Goal: Contribute content: Contribute content

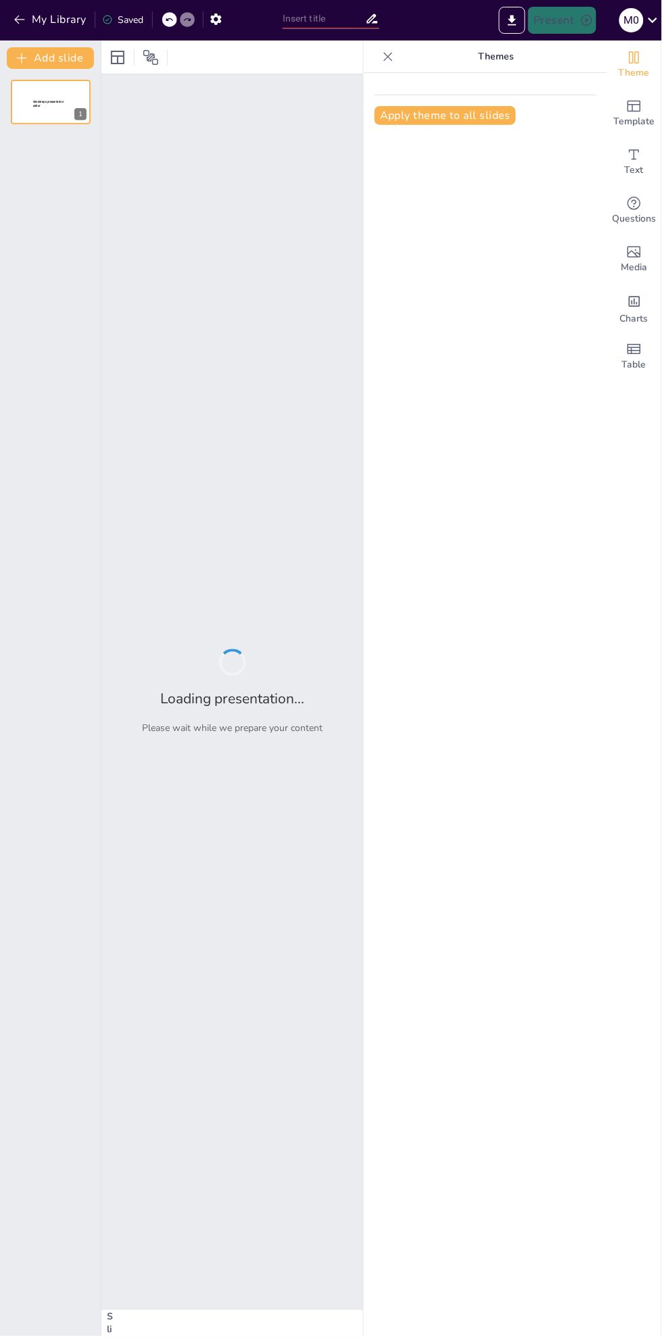
type input "Proses Pemanasan Global: Dari Sinar Matahari ke Suhu Bumi"
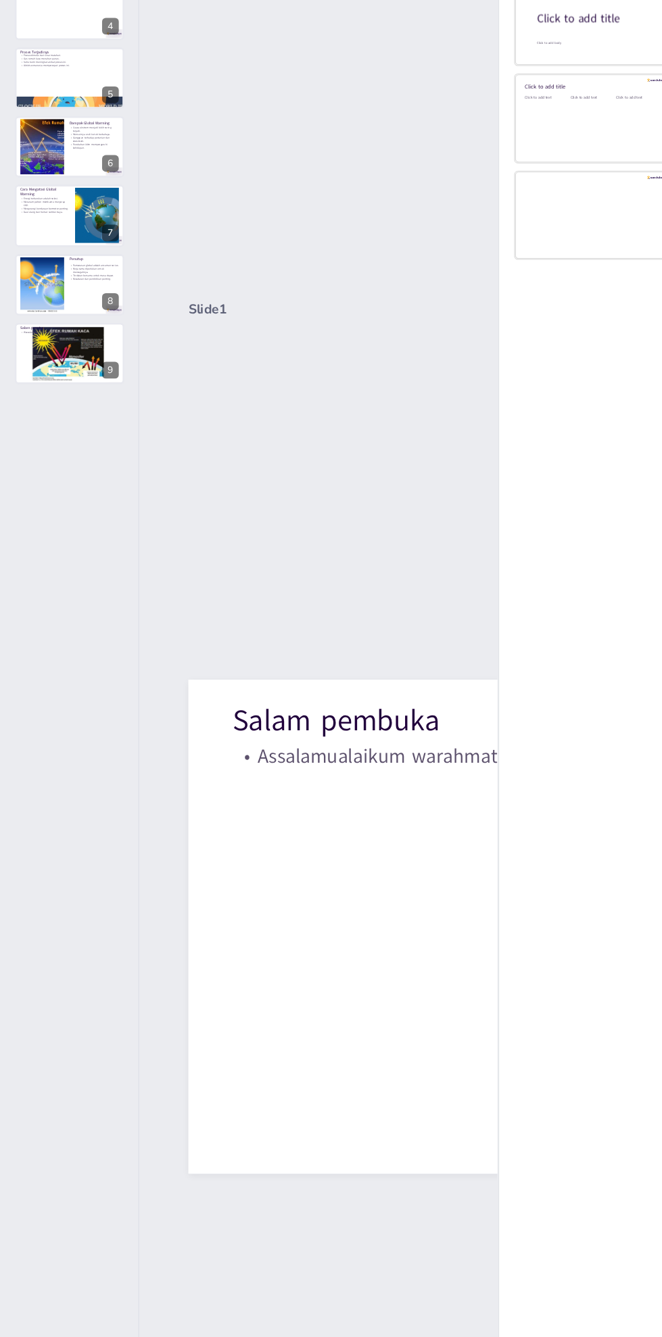
scroll to position [11, 1]
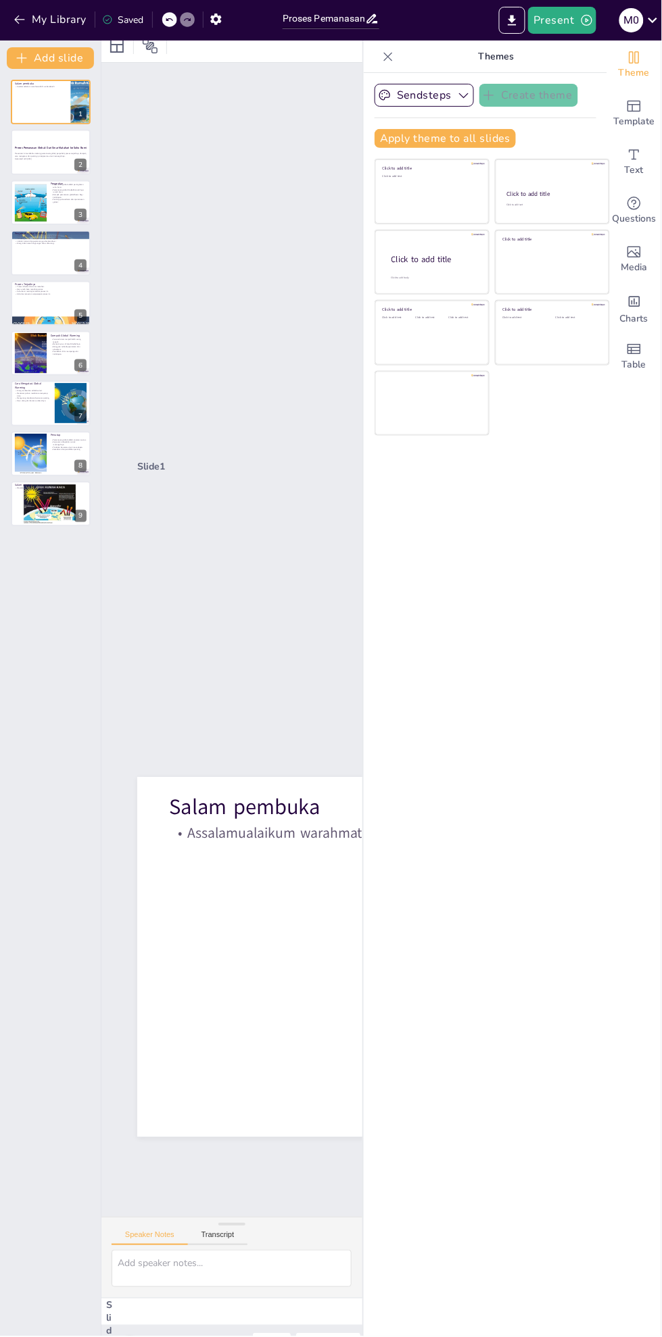
click at [266, 974] on div at bounding box center [348, 1012] width 720 height 540
click at [47, 117] on div at bounding box center [51, 102] width 80 height 45
click at [468, 187] on div "Click to add text" at bounding box center [430, 196] width 97 height 42
click at [481, 626] on div "Sendsteps Create theme Apply theme to all slides Click to add title Click to ad…" at bounding box center [485, 705] width 243 height 1264
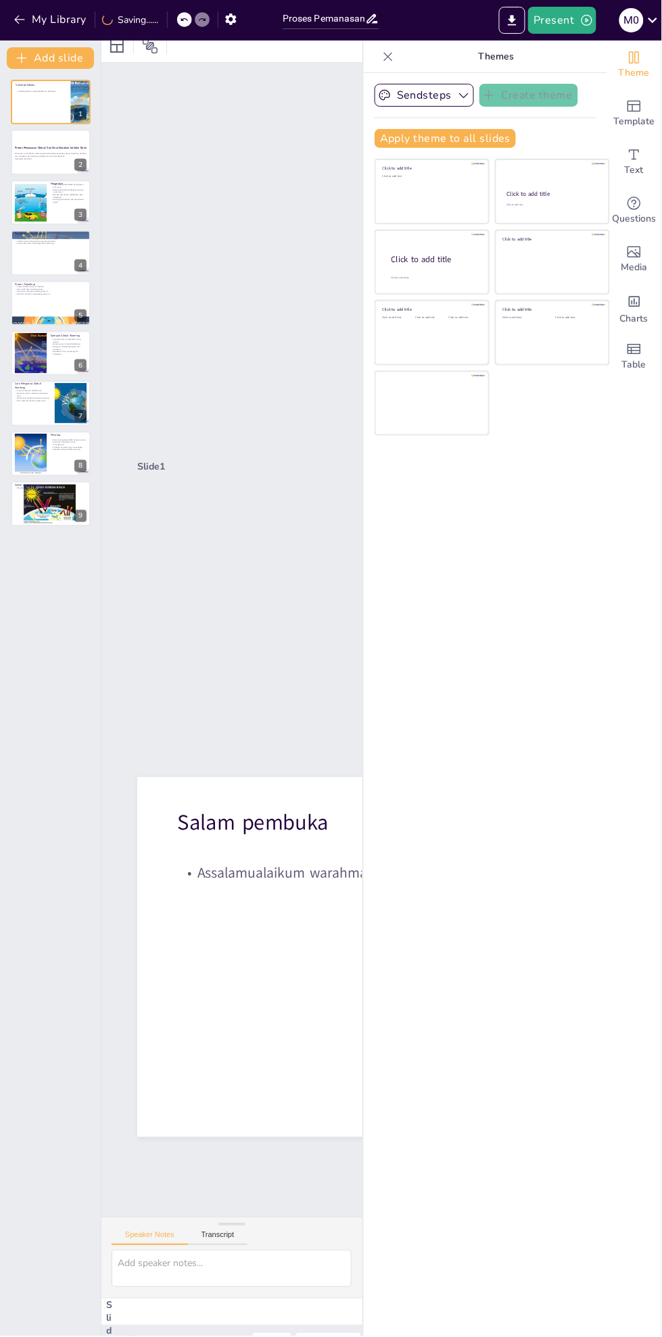
click at [40, 155] on p "Presentasi ini membahas tentang pemanasan global, penyebab, proses terjadinya, …" at bounding box center [51, 154] width 72 height 5
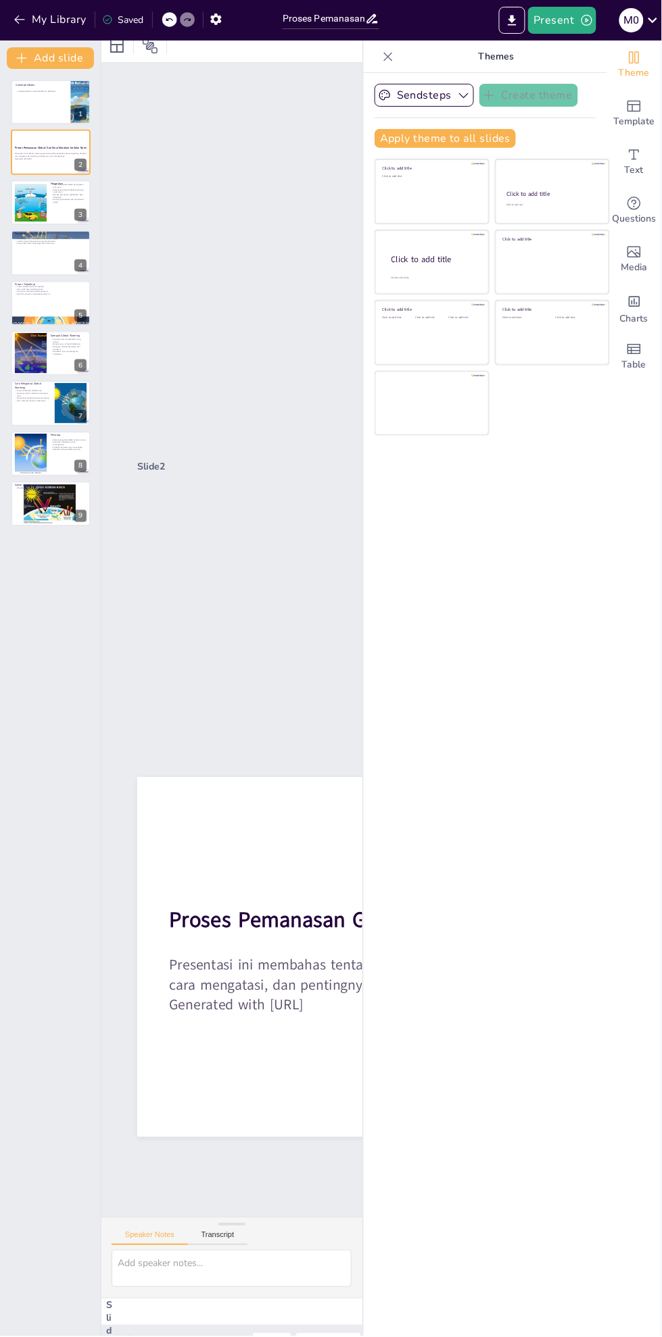
click at [388, 58] on icon at bounding box center [388, 57] width 14 height 14
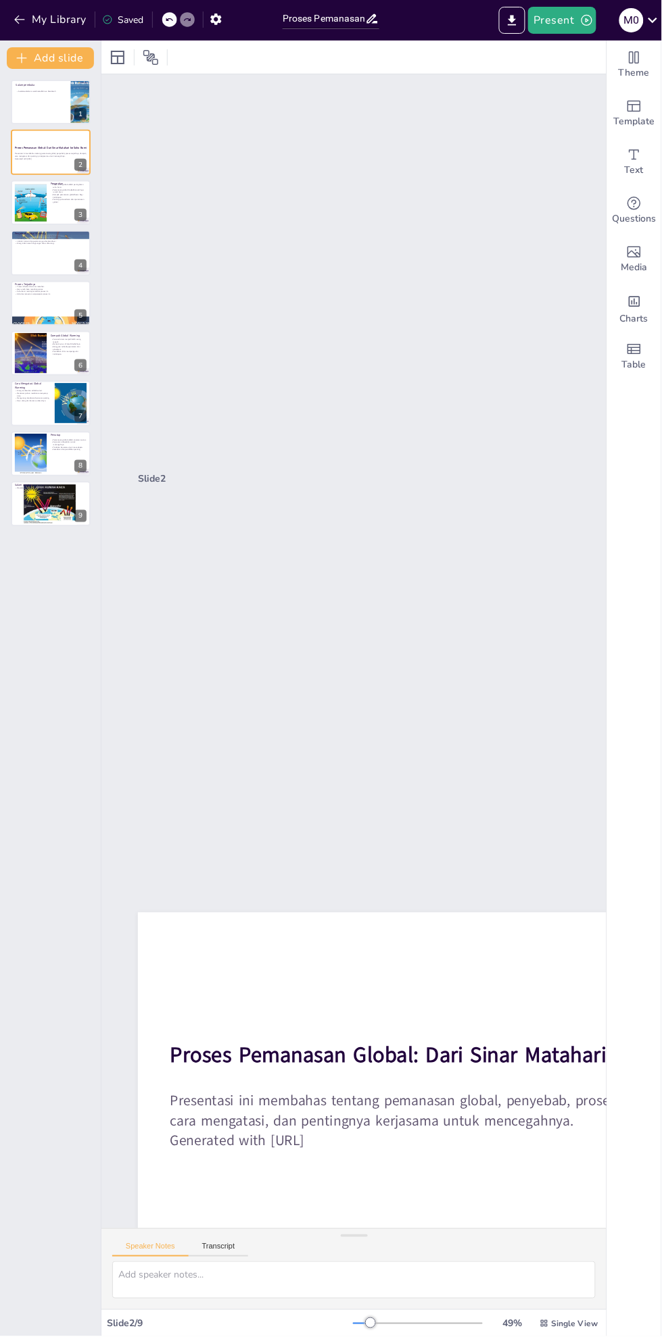
click at [53, 193] on button at bounding box center [59, 192] width 16 height 16
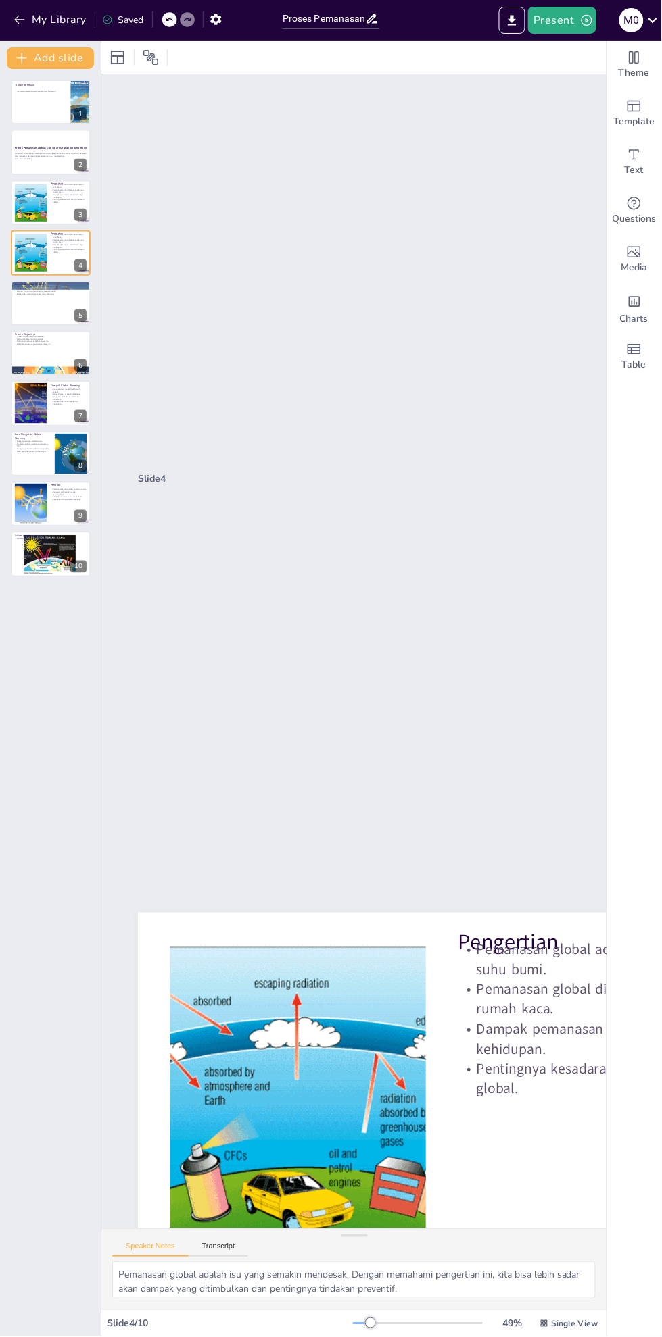
click at [25, 335] on p "Proses Terjadinya" at bounding box center [51, 335] width 72 height 4
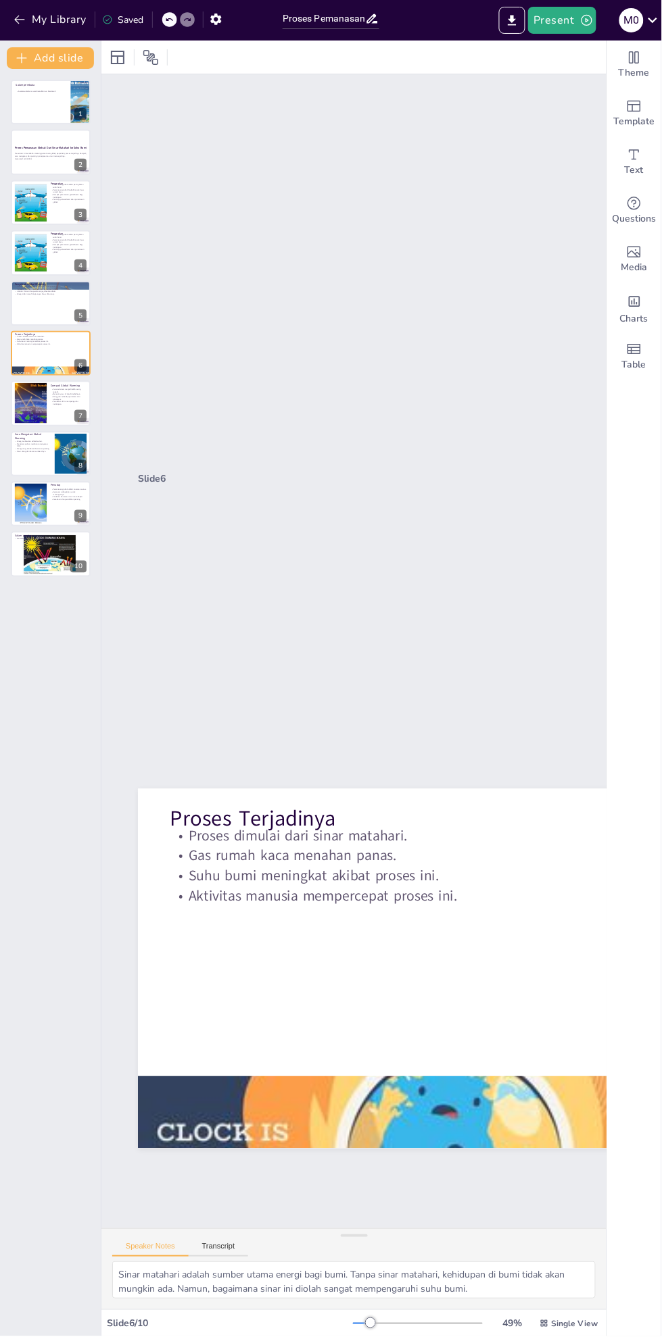
click at [59, 393] on icon at bounding box center [59, 393] width 8 height 8
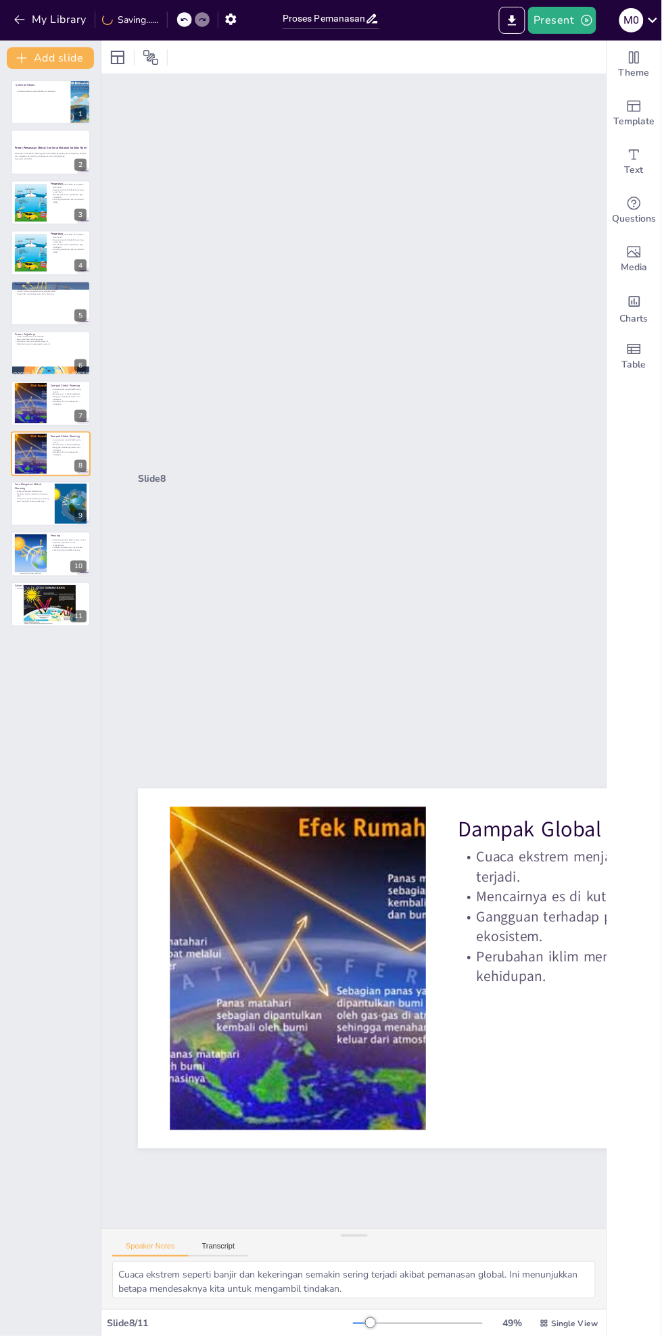
click at [59, 493] on icon at bounding box center [59, 494] width 8 height 8
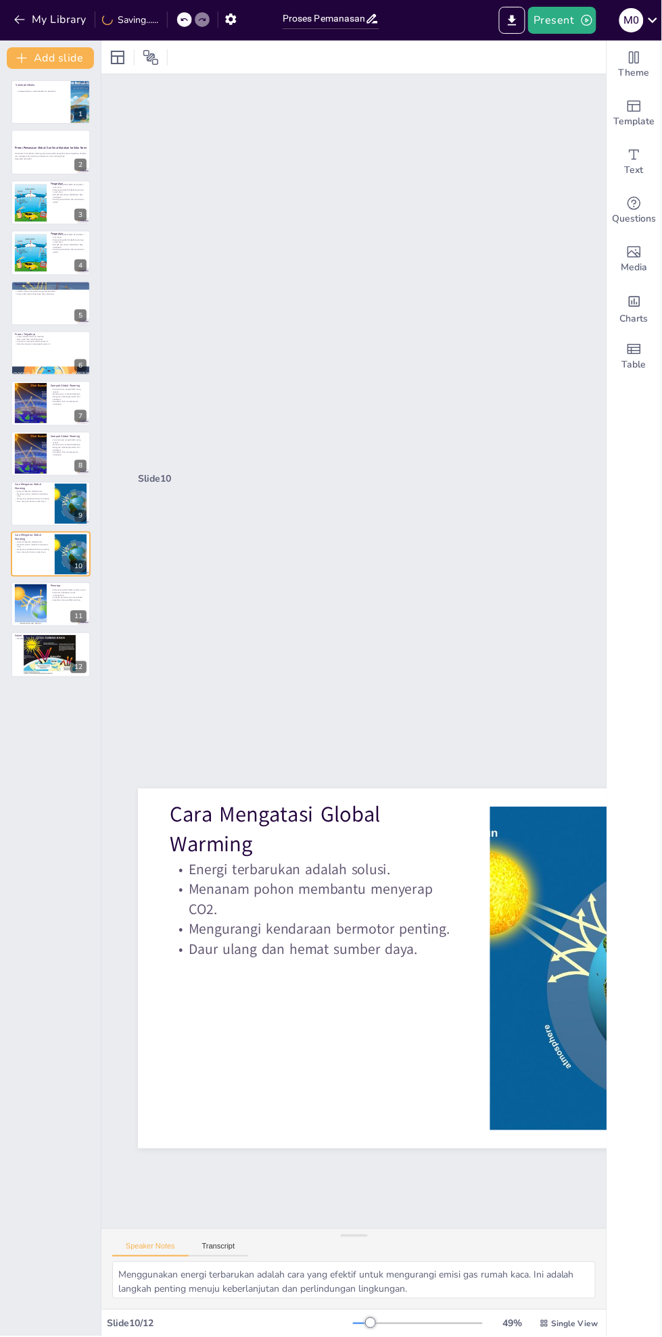
click at [37, 573] on div at bounding box center [51, 554] width 80 height 45
click at [54, 598] on button at bounding box center [59, 595] width 16 height 16
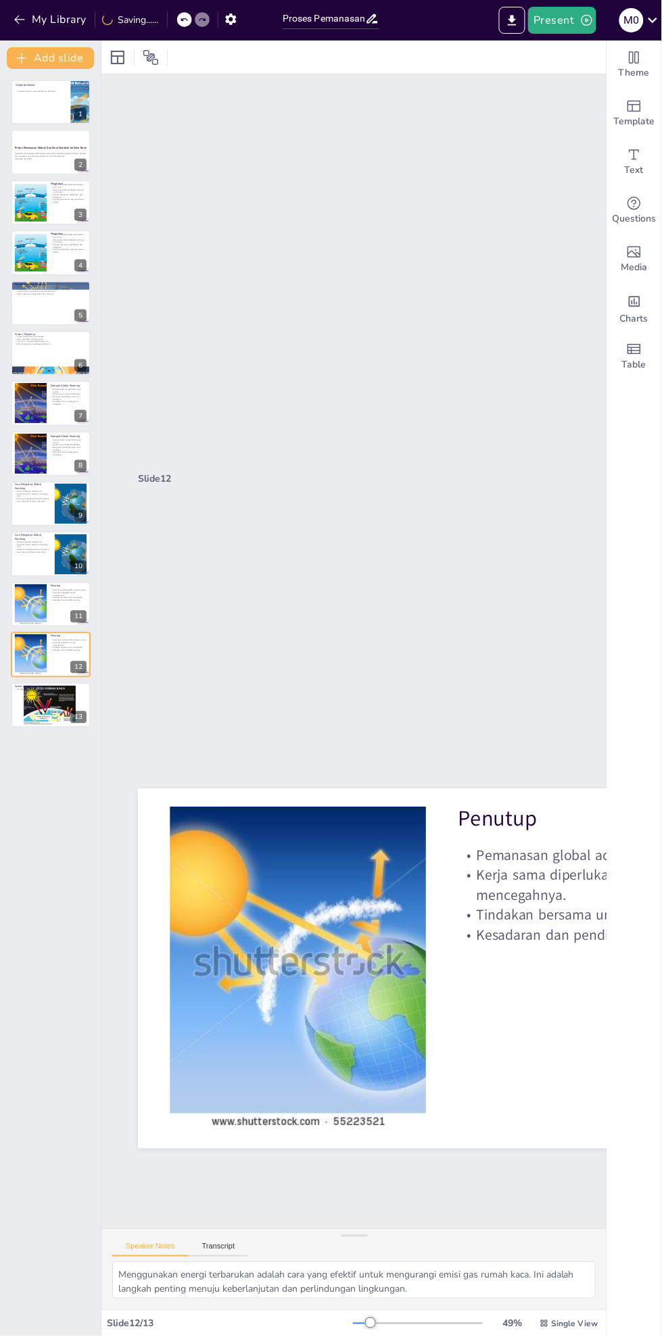
type textarea "Memahami bahwa pemanasan global adalah ancaman serius membantu kita untuk lebih…"
click at [59, 695] on icon at bounding box center [59, 695] width 8 height 8
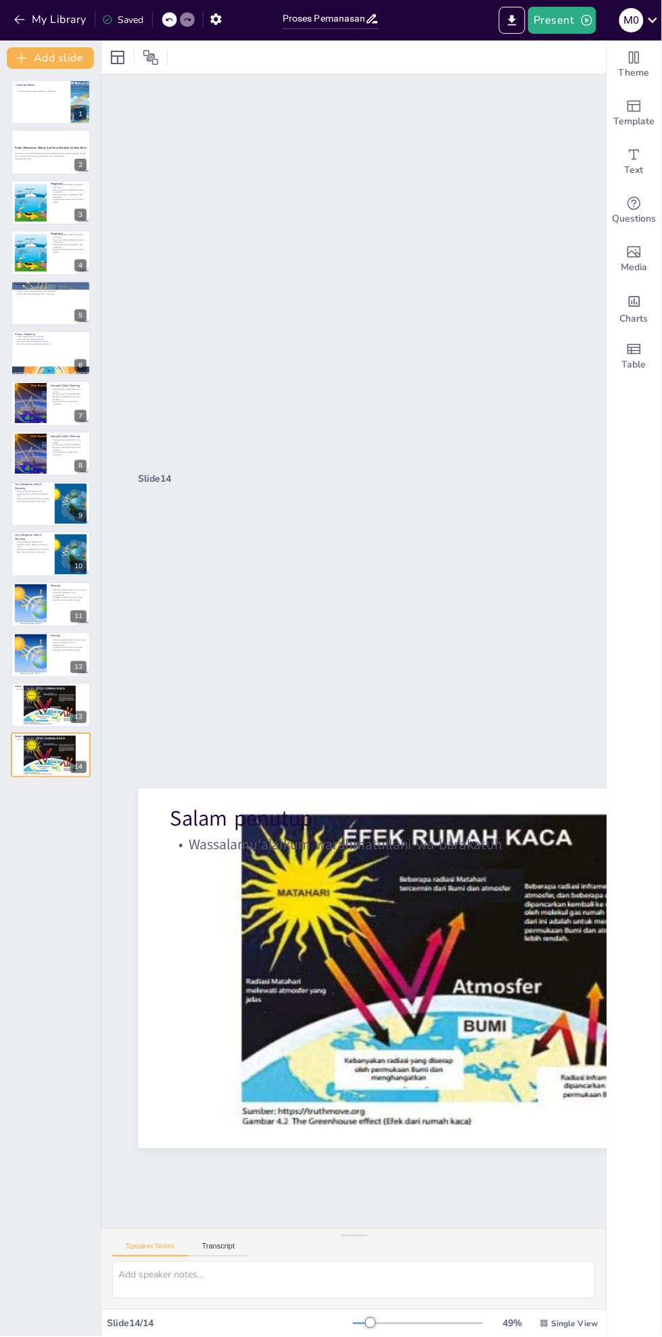
scroll to position [0, 1]
click at [53, 142] on button at bounding box center [59, 142] width 16 height 16
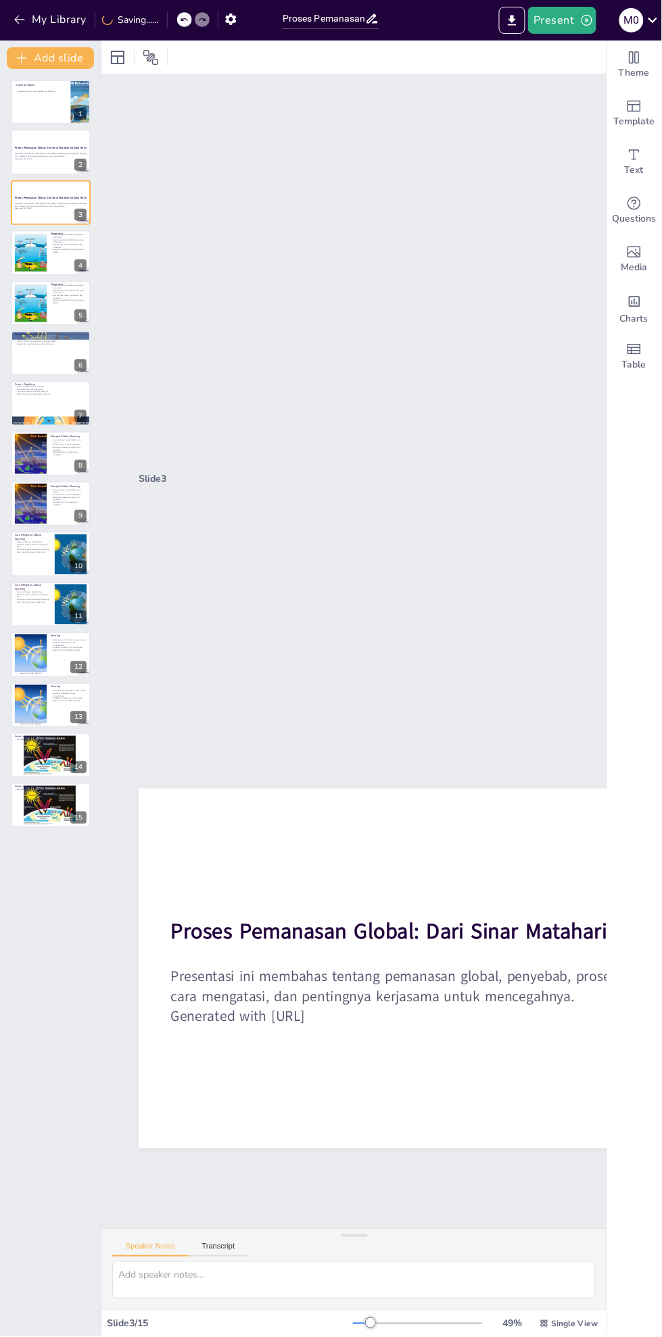
click at [54, 97] on button at bounding box center [59, 92] width 16 height 16
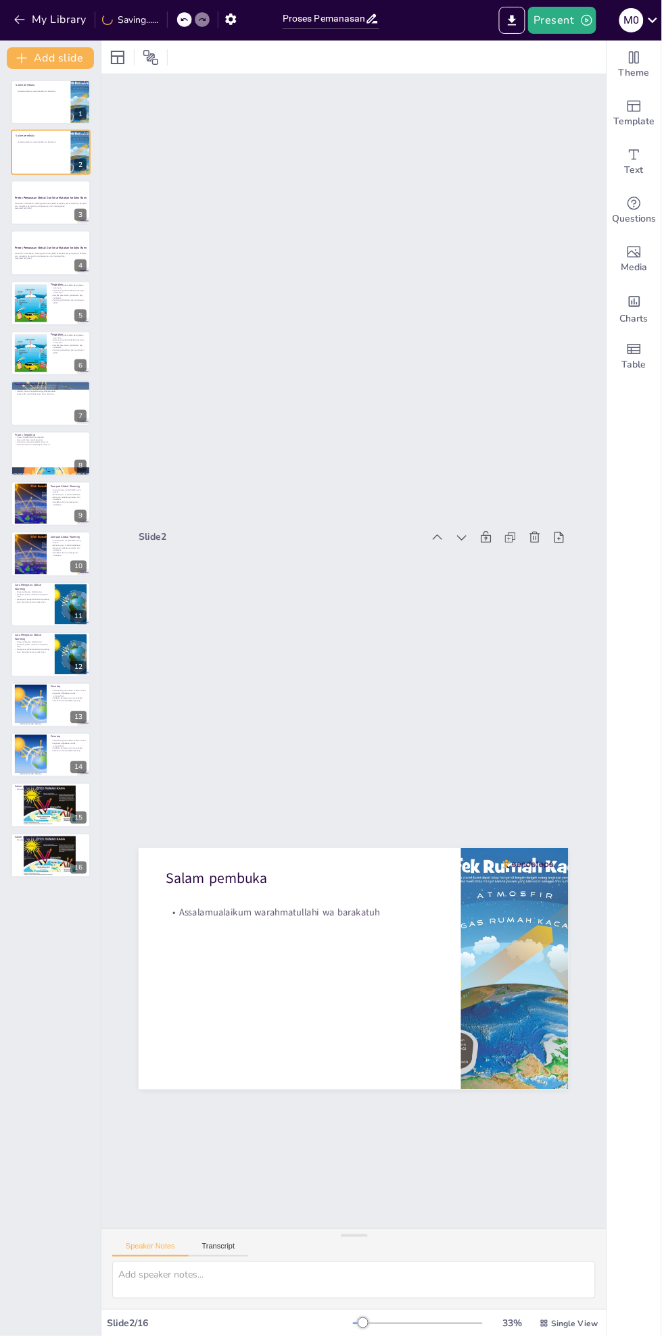
scroll to position [0, 0]
click at [55, 845] on icon at bounding box center [59, 845] width 9 height 9
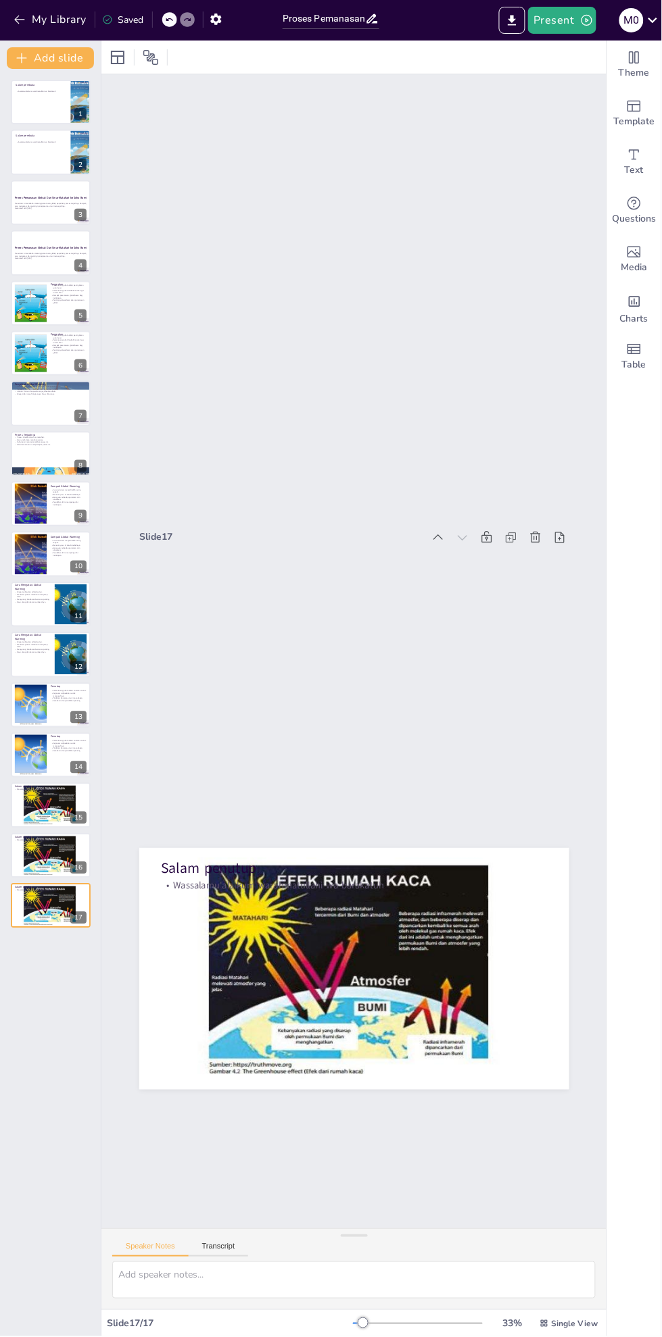
click at [59, 745] on icon at bounding box center [59, 745] width 8 height 8
type textarea "Memahami bahwa pemanasan global adalah ancaman serius membantu kita untuk lebih…"
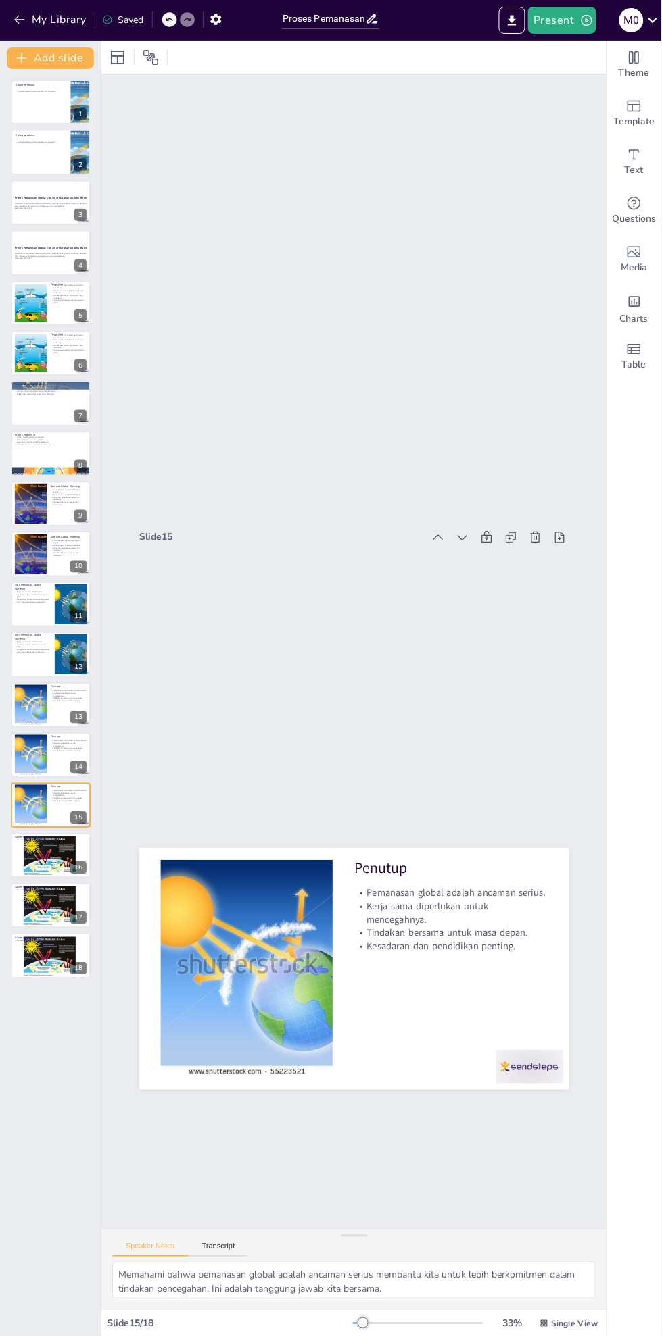
click at [59, 745] on icon at bounding box center [59, 745] width 8 height 8
click at [39, 823] on div at bounding box center [30, 806] width 47 height 41
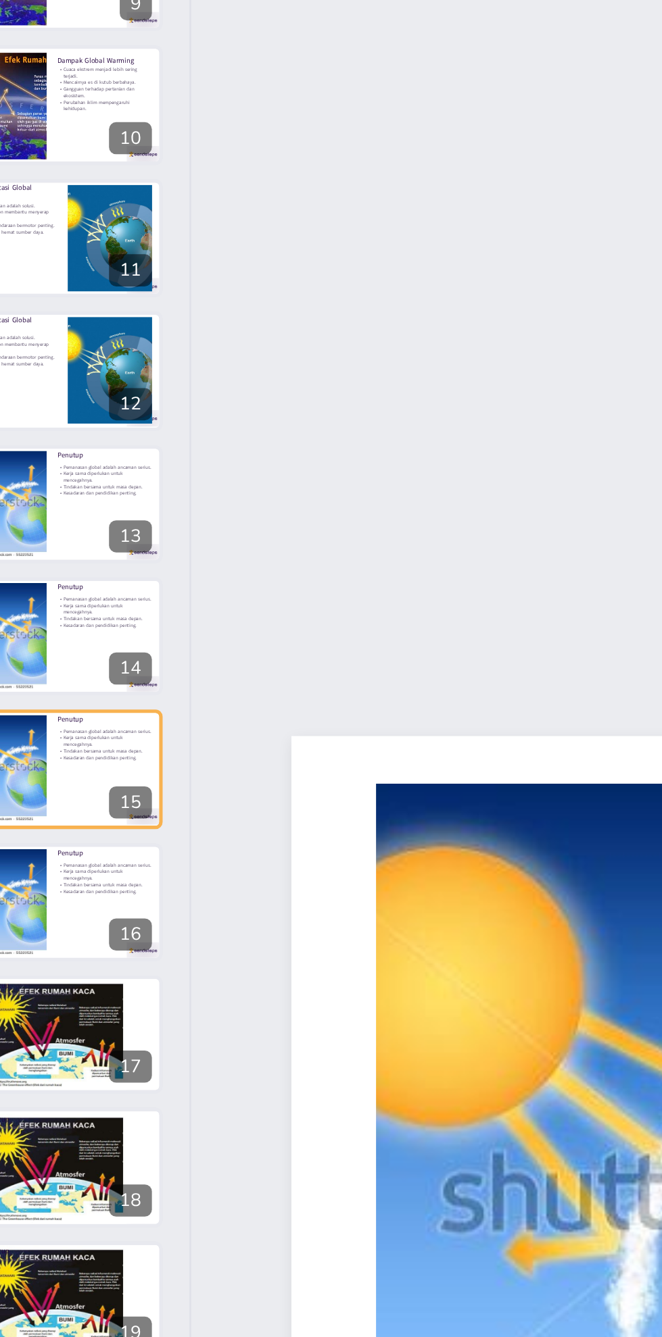
click at [58, 851] on button at bounding box center [59, 846] width 16 height 16
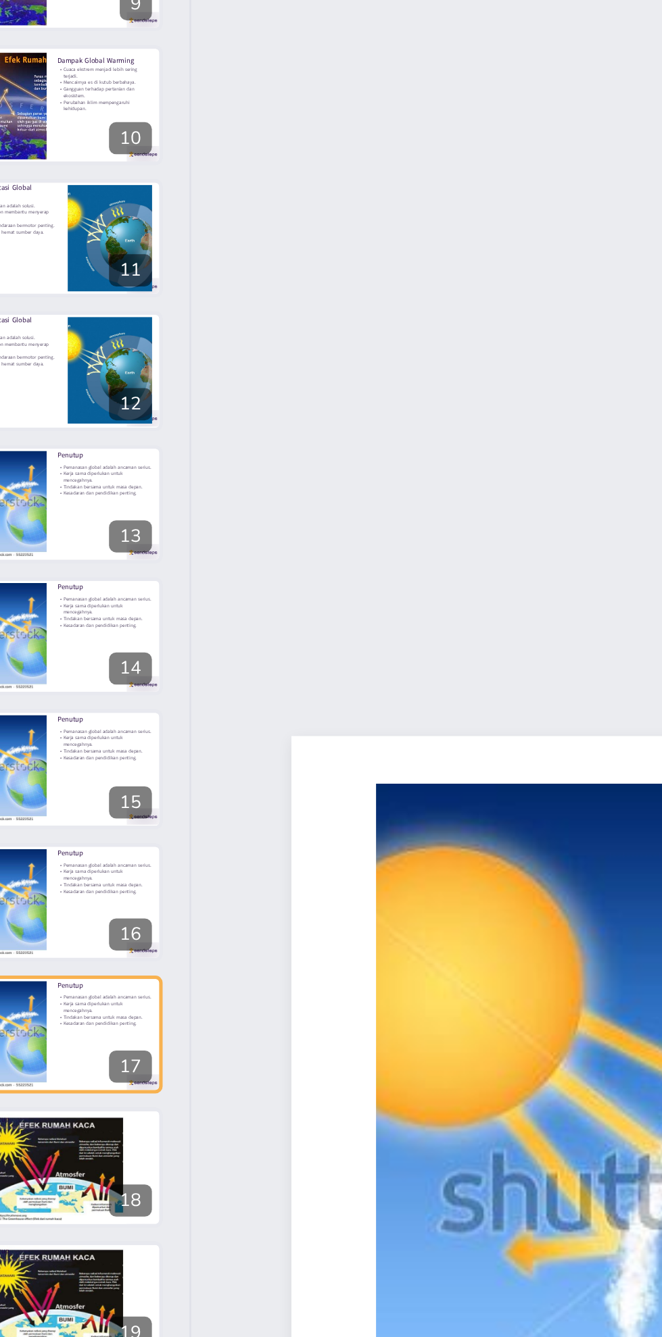
click at [78, 845] on icon at bounding box center [78, 845] width 5 height 7
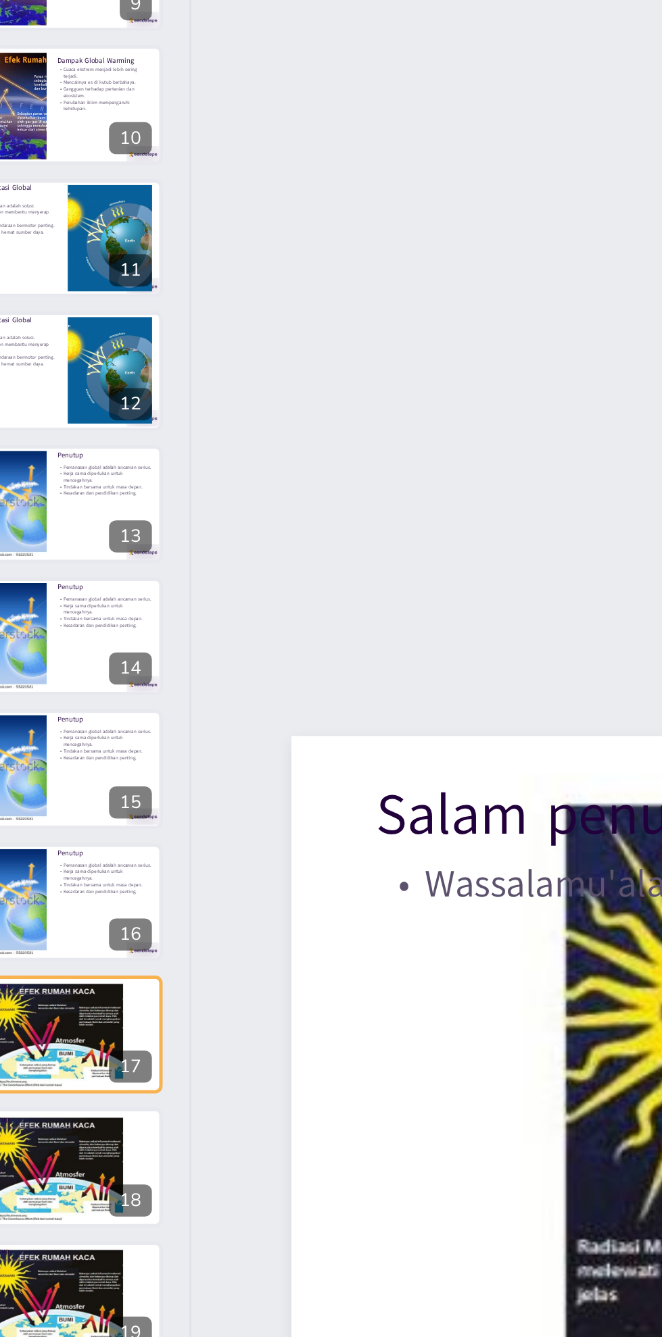
click at [79, 845] on icon at bounding box center [78, 845] width 5 height 7
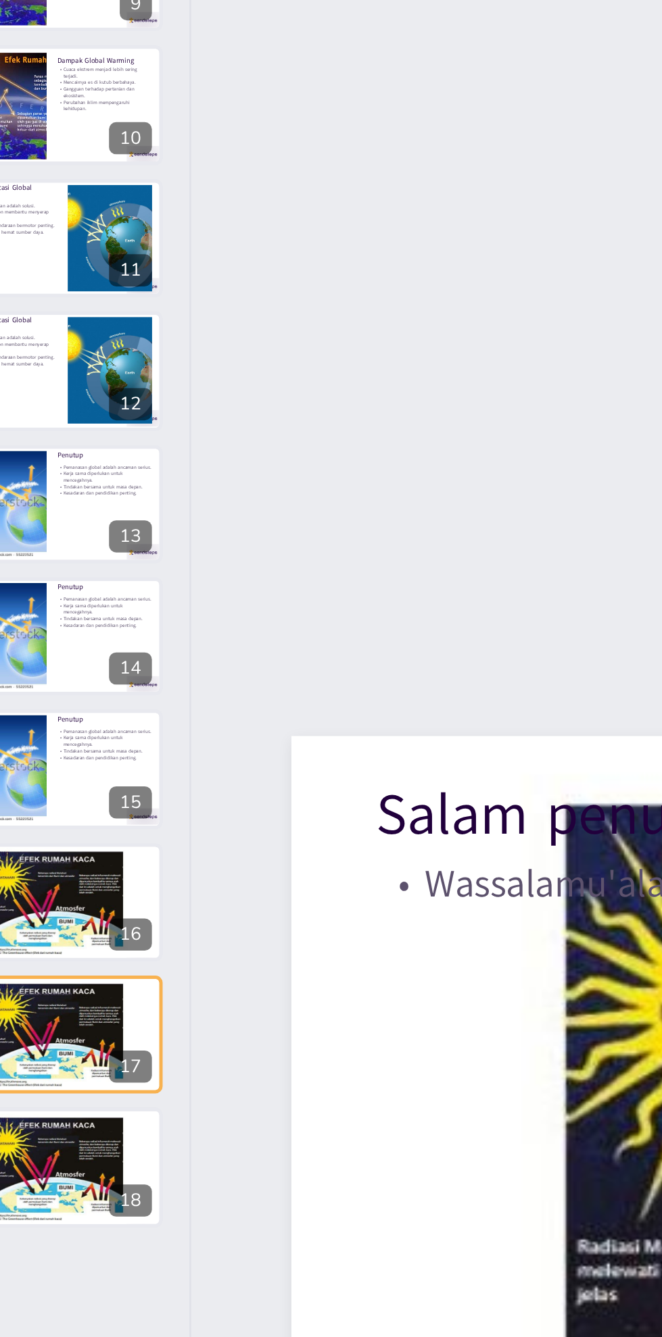
click at [76, 743] on icon at bounding box center [78, 745] width 5 height 7
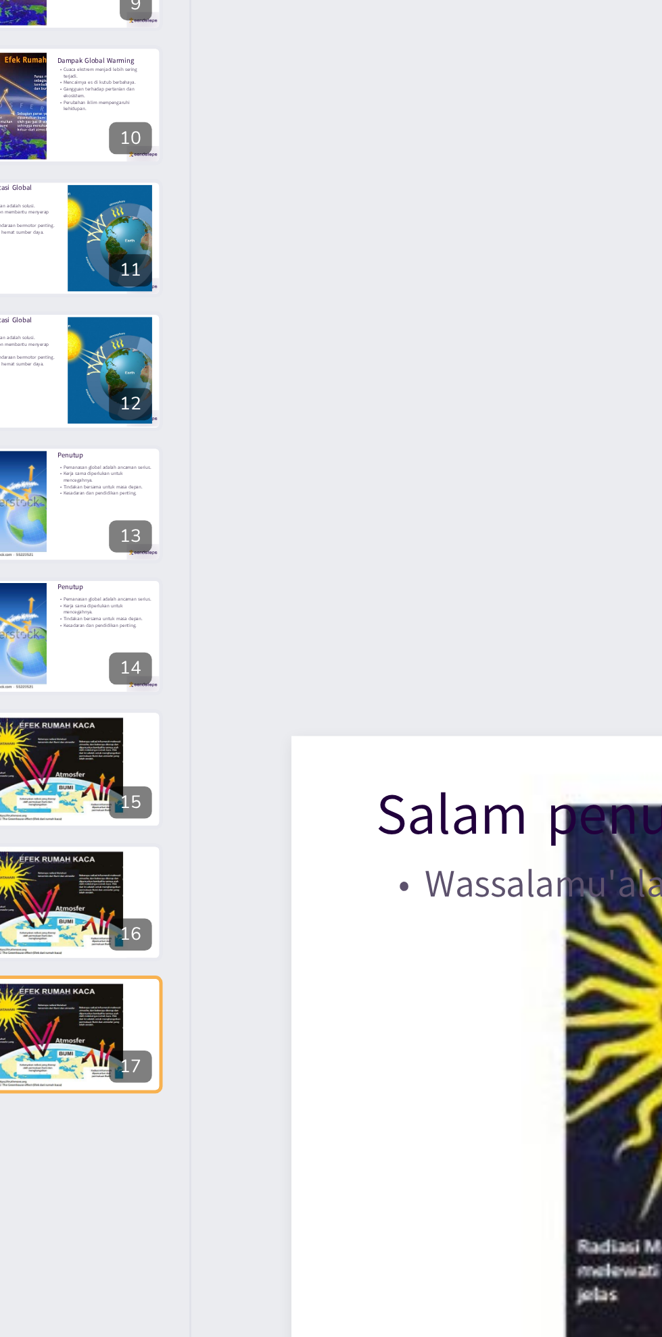
click at [80, 743] on icon at bounding box center [78, 745] width 5 height 7
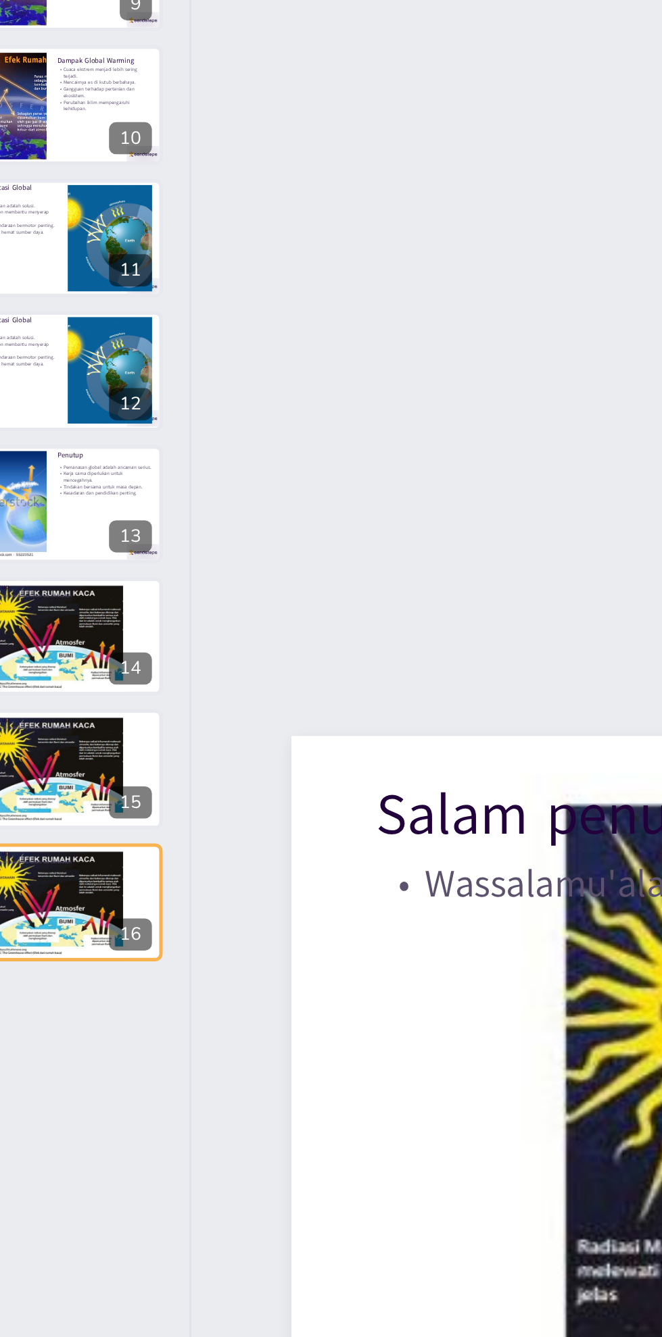
click at [84, 840] on button at bounding box center [78, 846] width 16 height 16
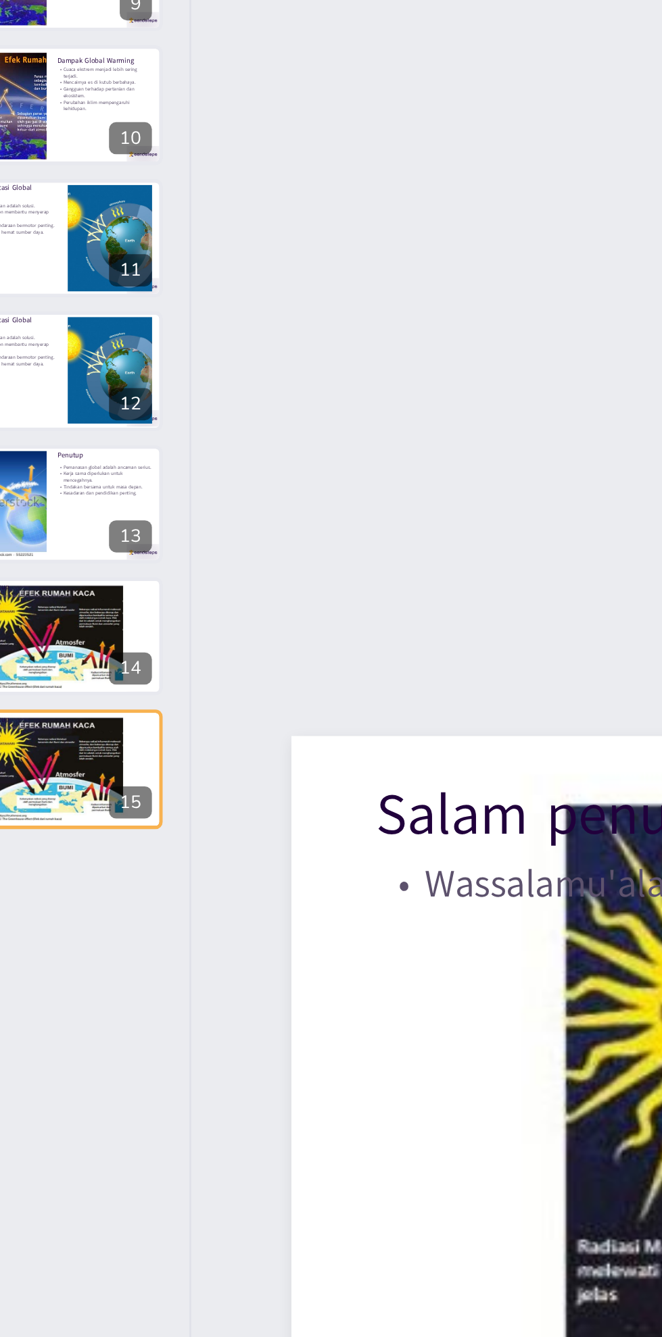
click at [86, 791] on button at bounding box center [78, 795] width 16 height 16
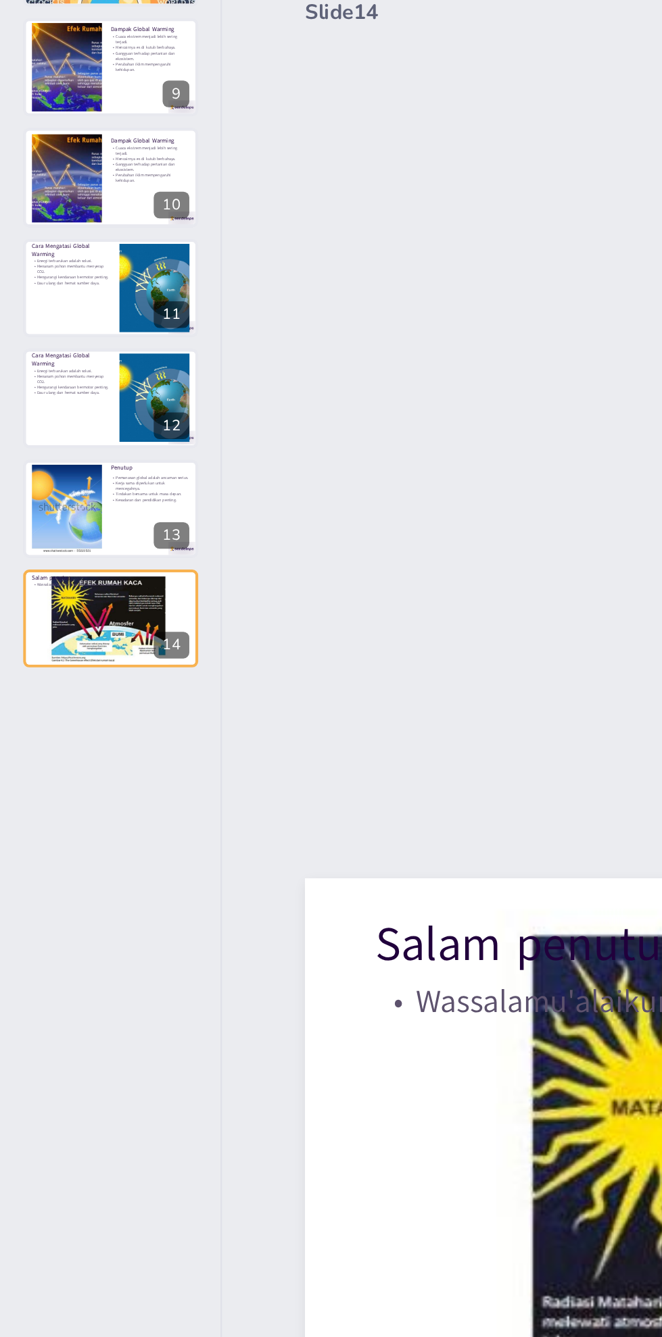
click at [78, 644] on icon at bounding box center [78, 644] width 5 height 7
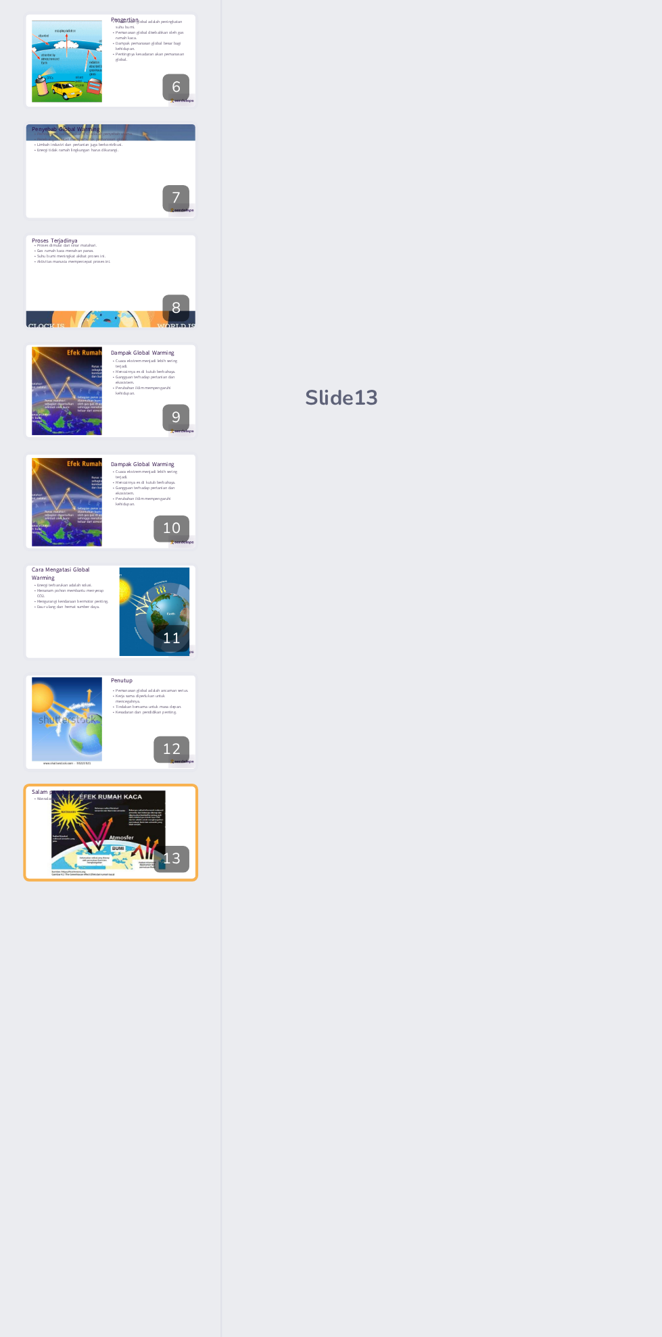
click at [78, 543] on icon at bounding box center [78, 544] width 5 height 7
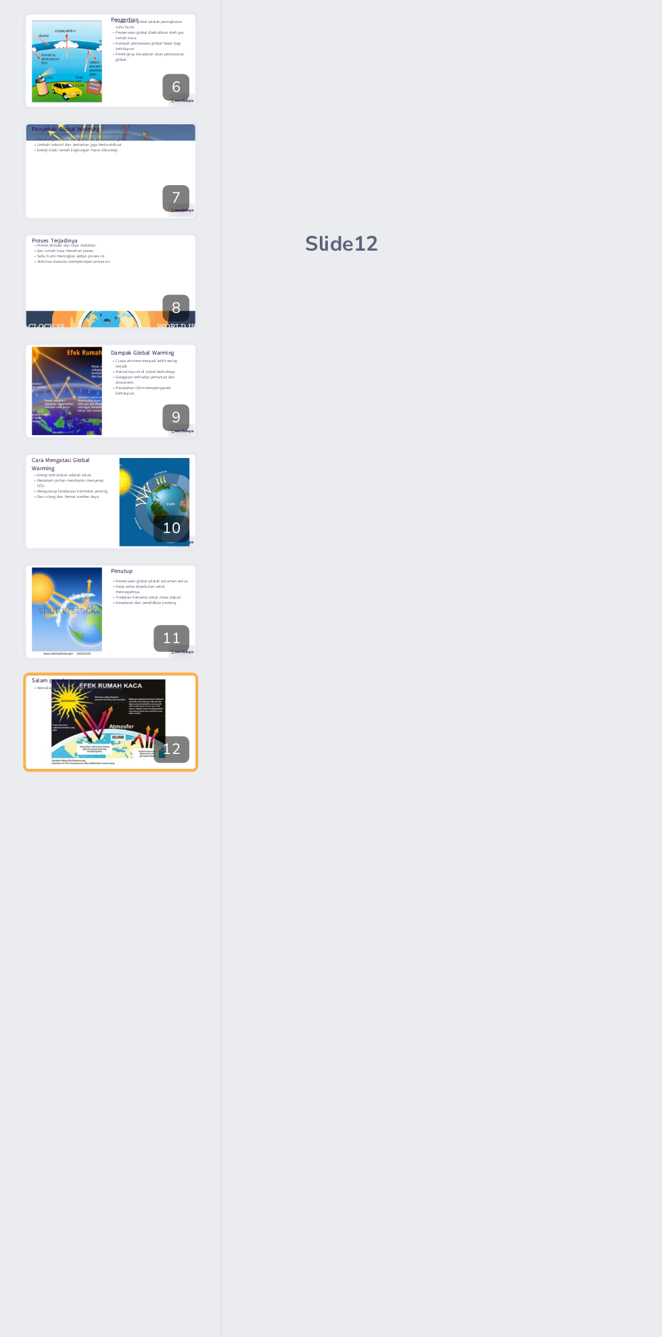
scroll to position [102, 0]
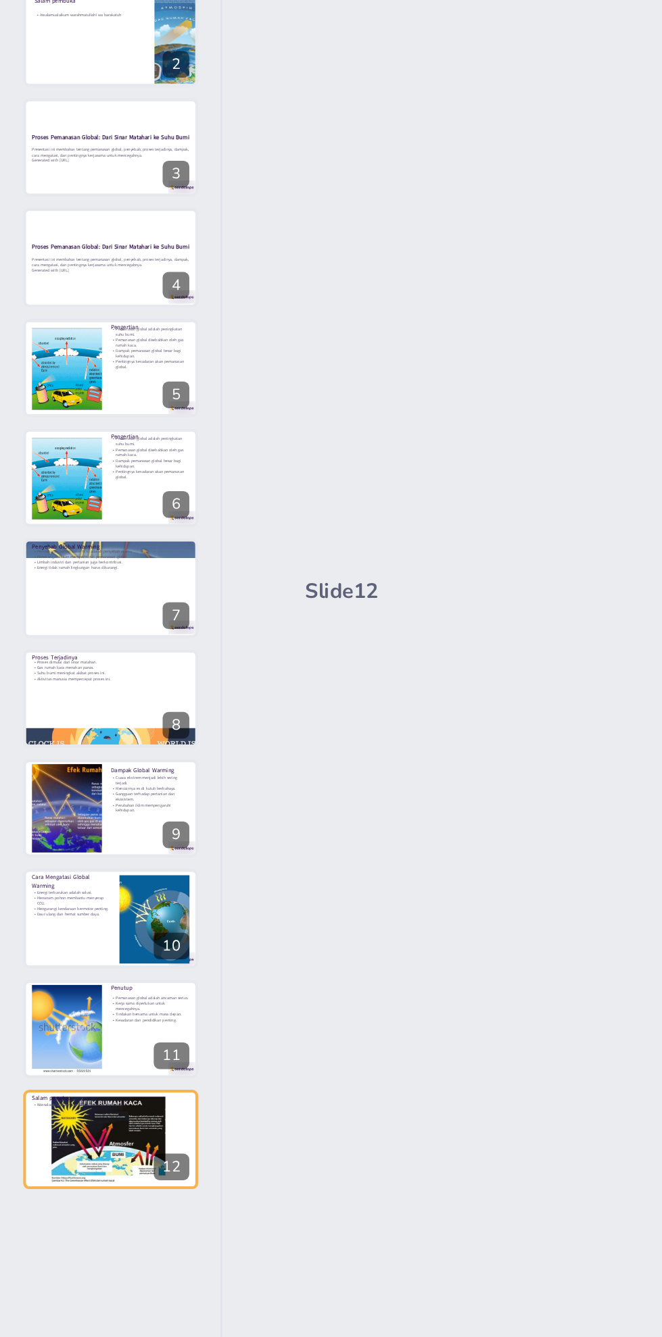
click at [78, 342] on icon at bounding box center [78, 343] width 5 height 7
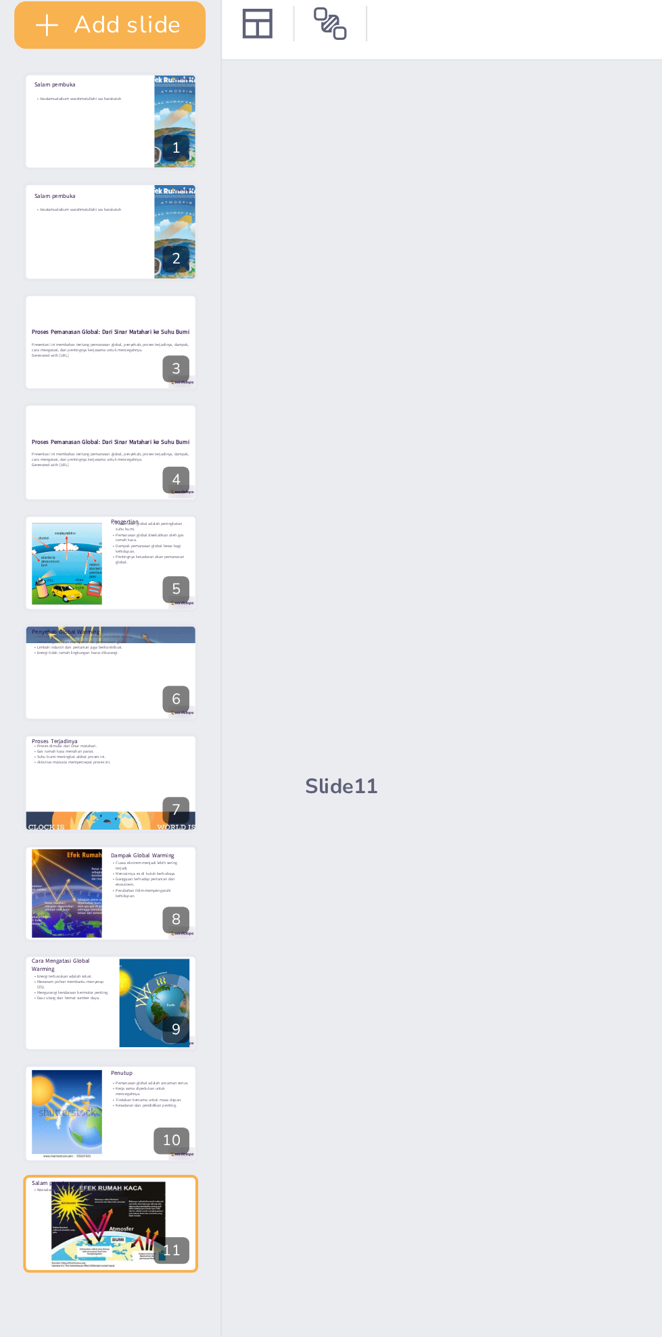
click at [79, 242] on icon at bounding box center [78, 242] width 5 height 7
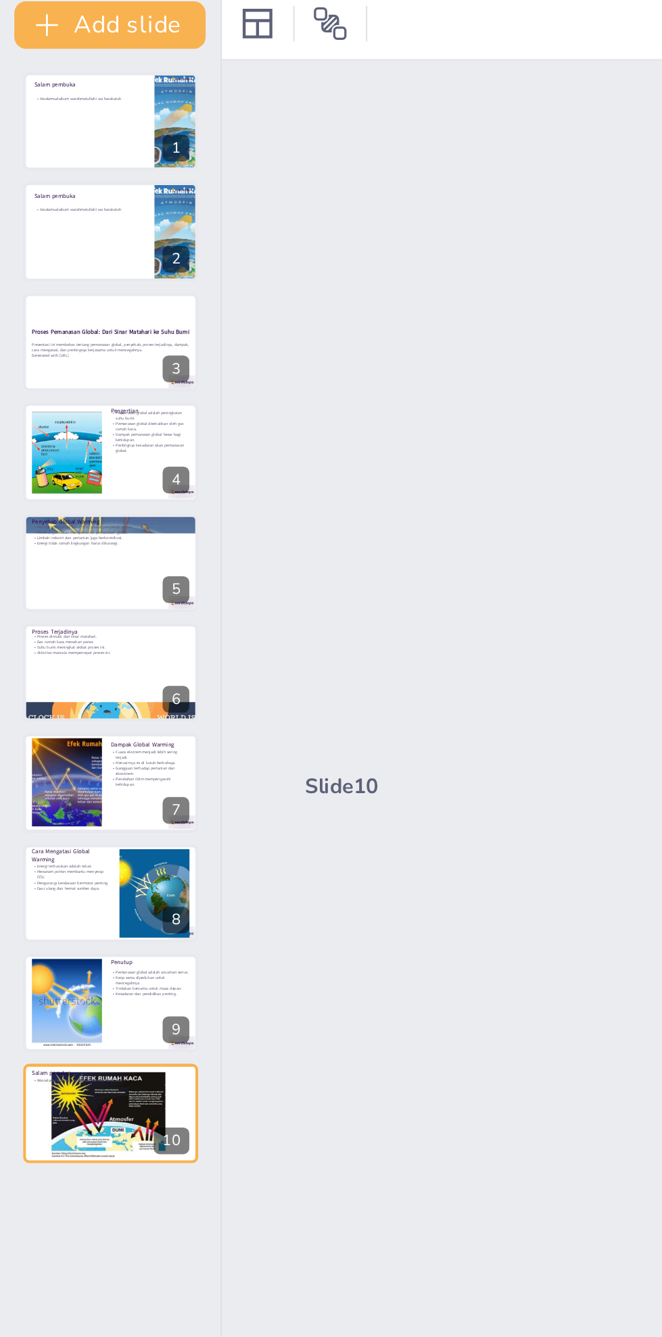
click at [78, 142] on icon at bounding box center [78, 142] width 5 height 7
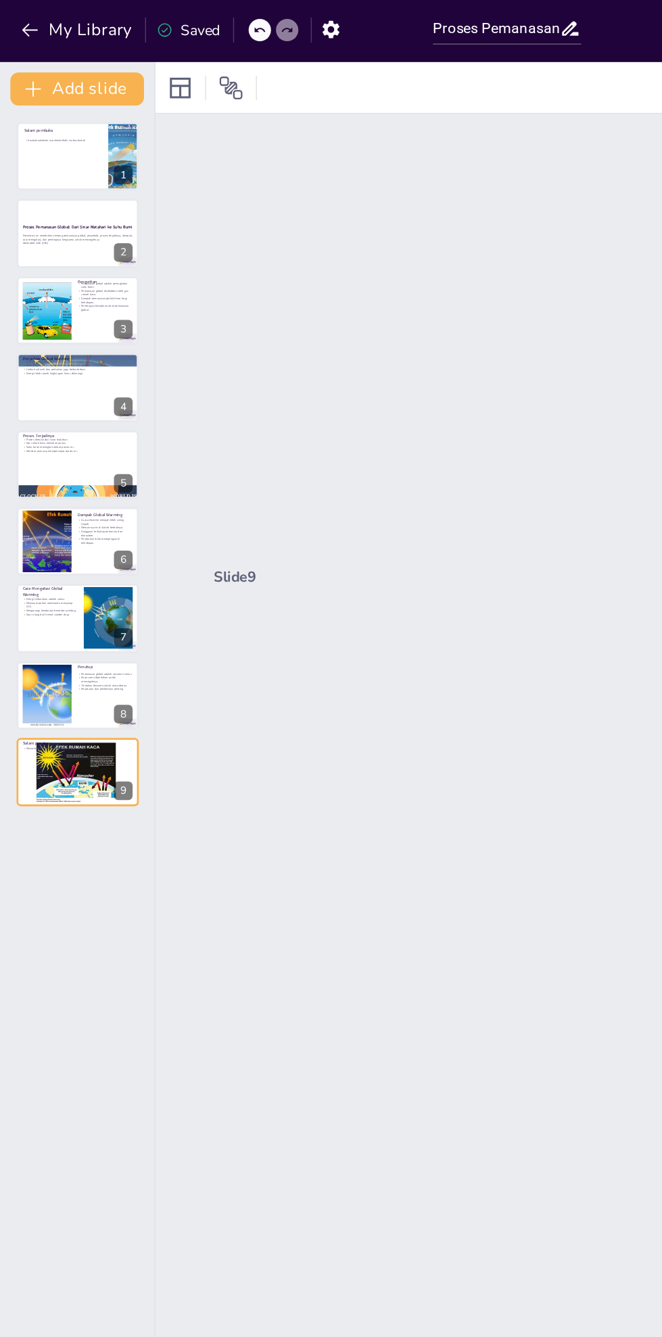
scroll to position [73, 0]
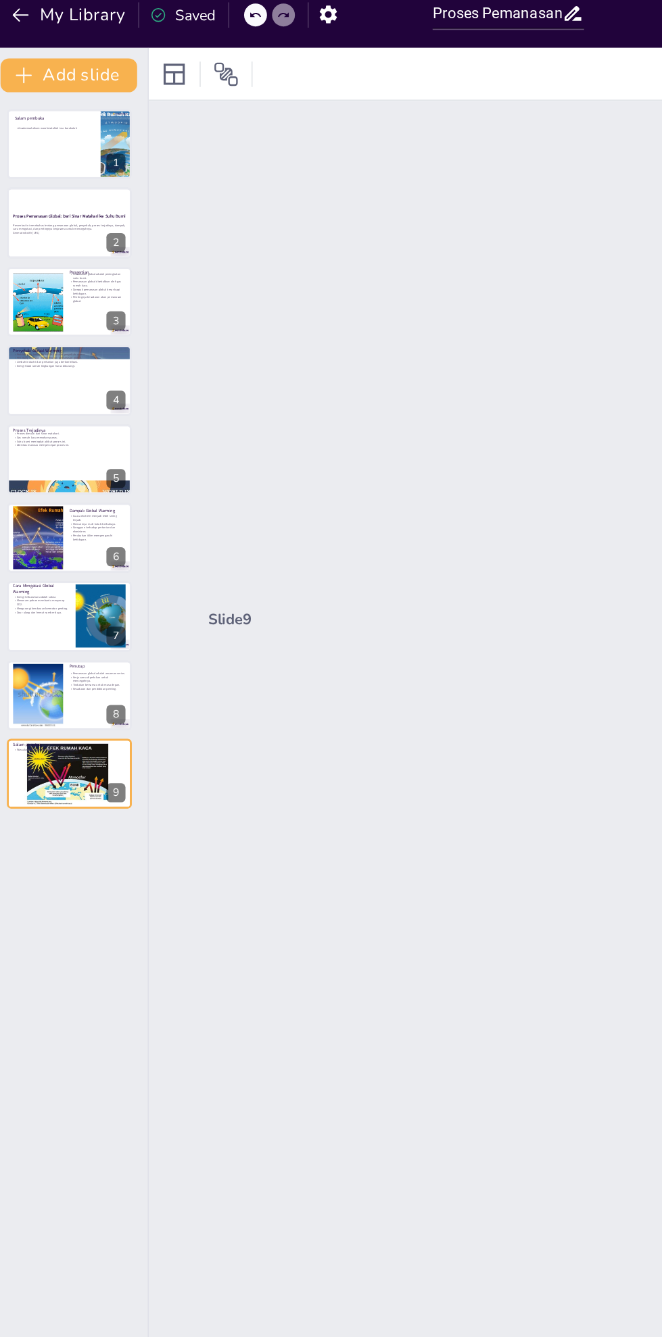
click at [32, 98] on div at bounding box center [51, 102] width 80 height 45
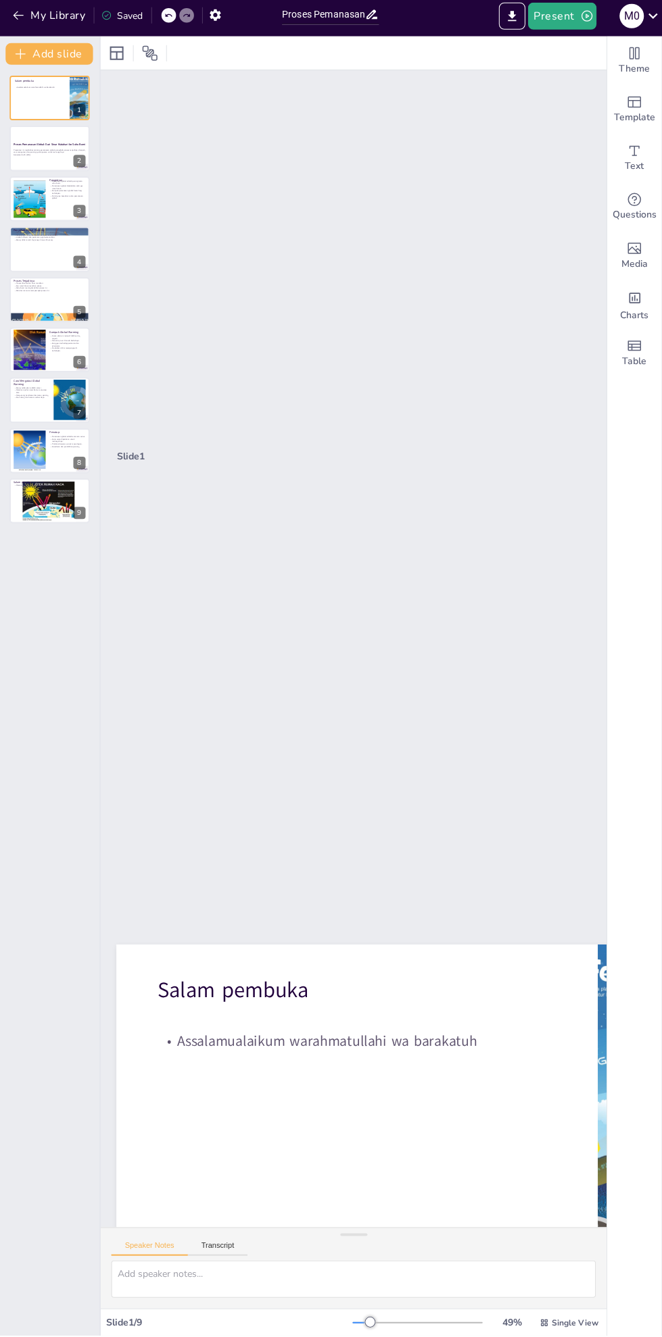
scroll to position [0, 0]
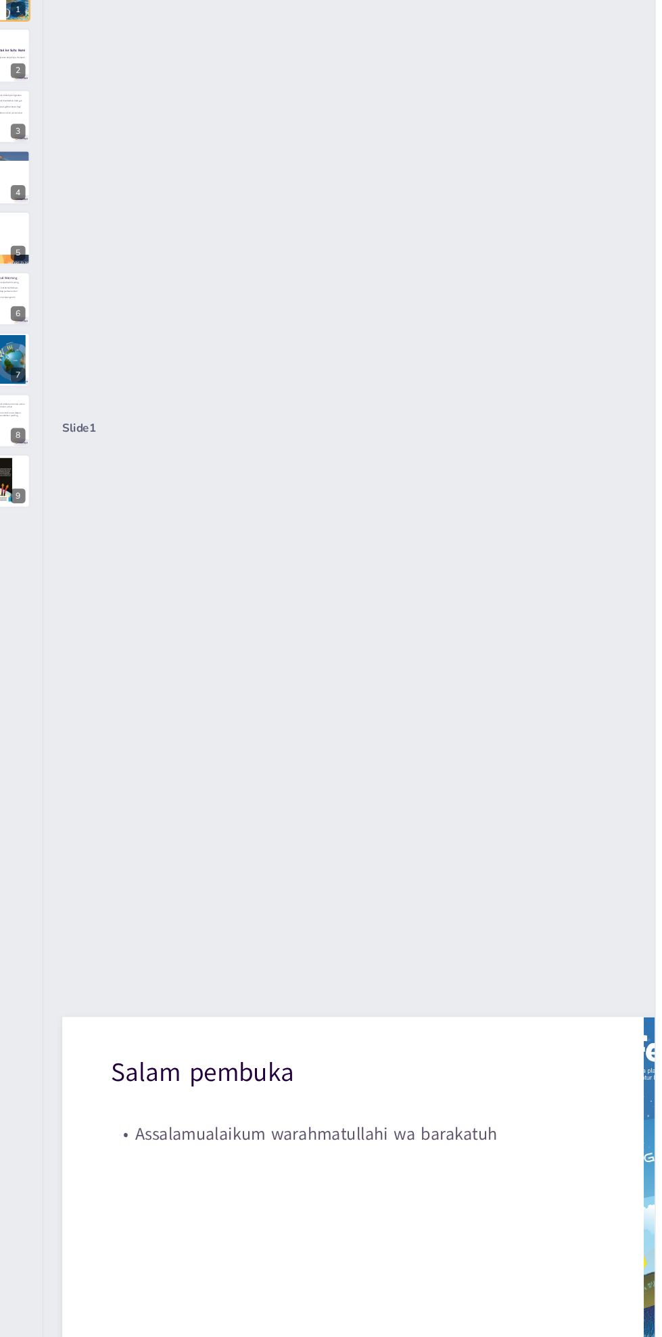
click at [366, 1072] on div at bounding box center [286, 1130] width 720 height 540
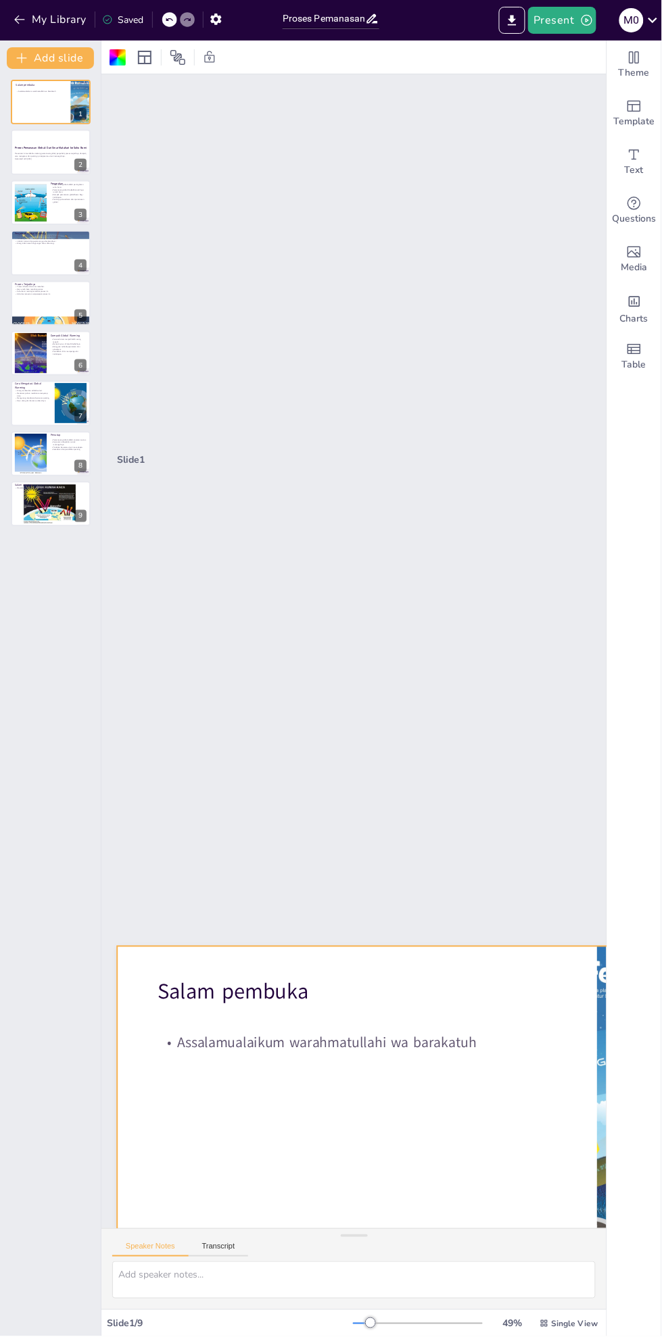
click at [573, 21] on button "Present" at bounding box center [562, 20] width 68 height 27
click at [481, 144] on div at bounding box center [331, 668] width 662 height 1337
click at [519, 17] on icon "Export to PowerPoint" at bounding box center [512, 21] width 14 height 14
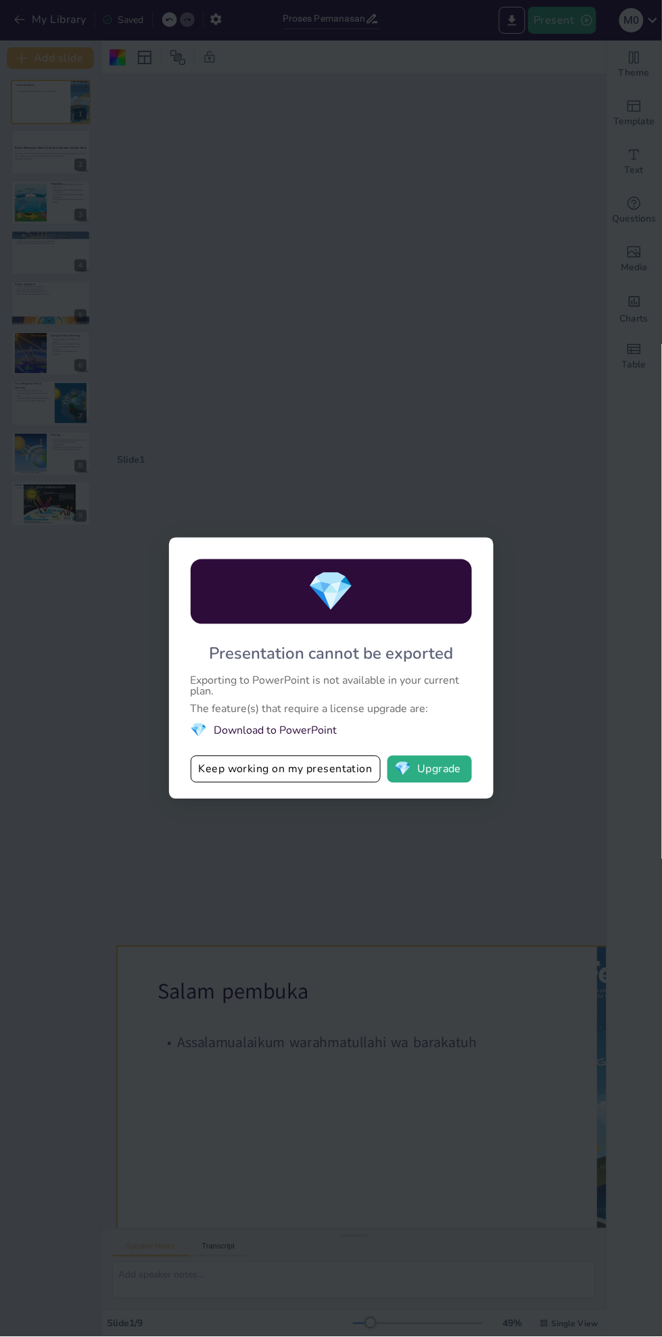
click at [506, 980] on div "💎 Presentation cannot be exported Exporting to PowerPoint is not available in y…" at bounding box center [331, 668] width 662 height 1337
